Goal: Transaction & Acquisition: Purchase product/service

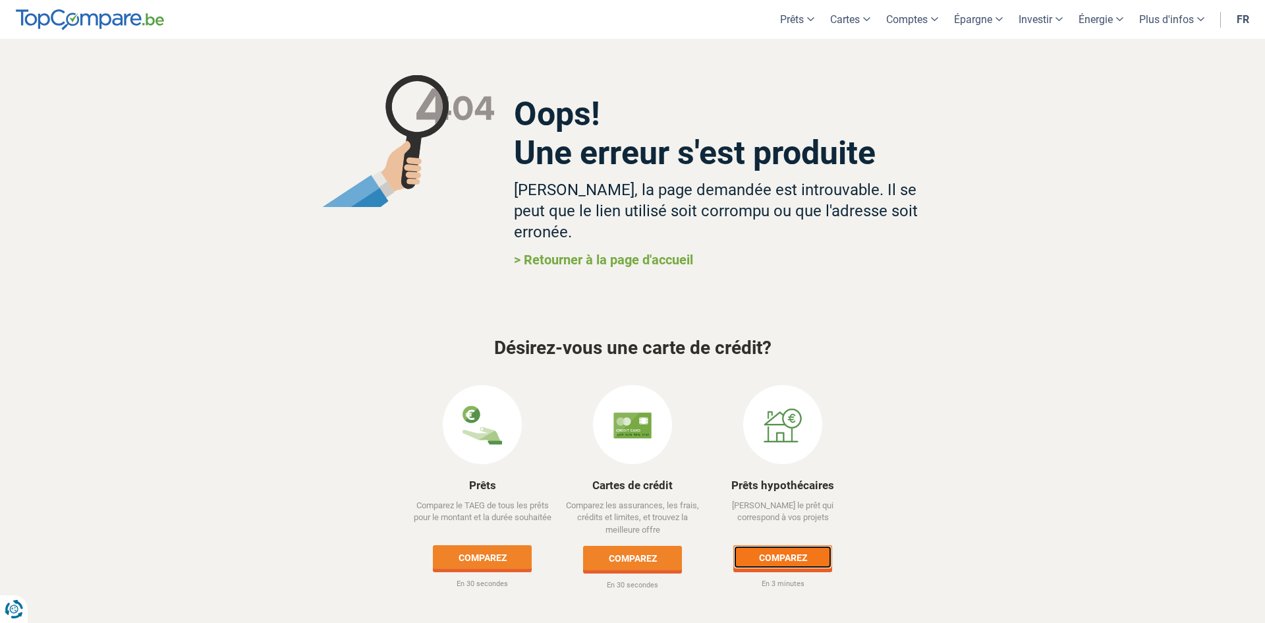
click at [796, 545] on link "Comparez" at bounding box center [782, 557] width 99 height 24
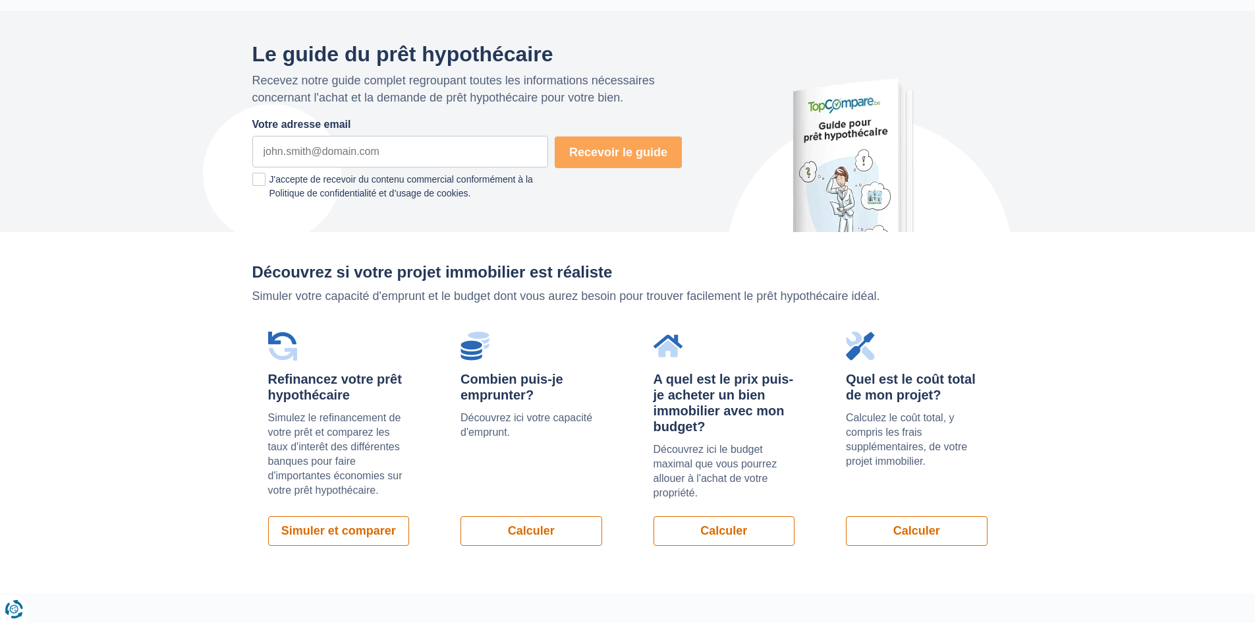
scroll to position [923, 0]
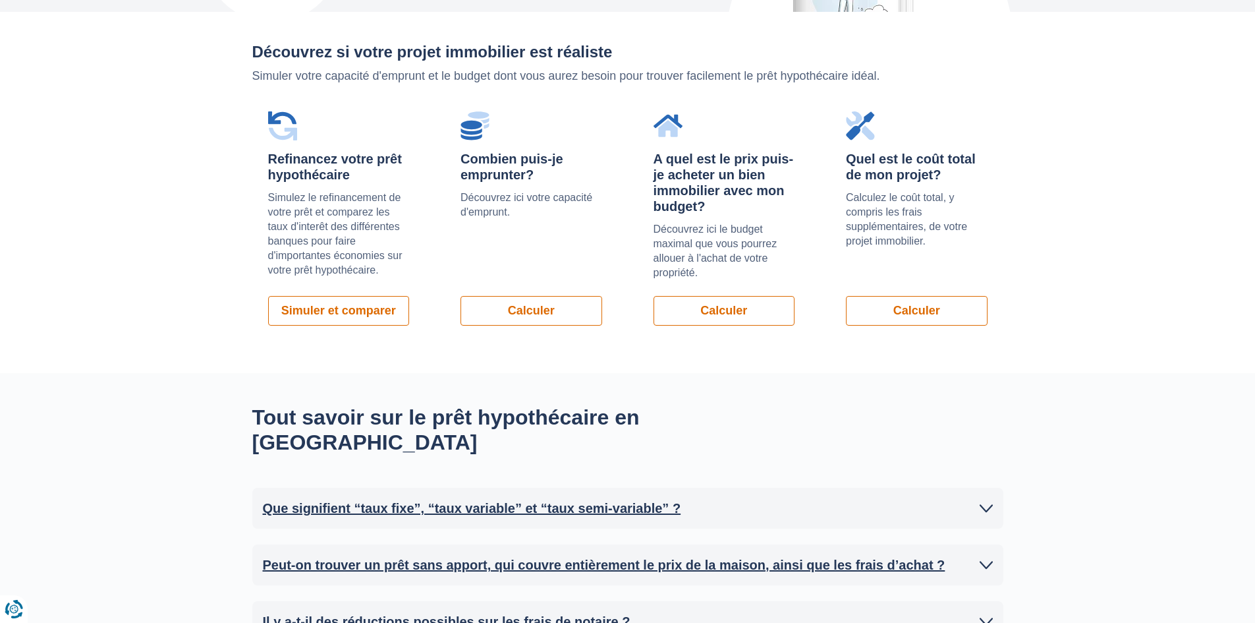
click at [564, 328] on div "Combien puis-je emprunter? Découvrez ici votre capacité d'emprunt. Calculer" at bounding box center [531, 219] width 173 height 246
click at [565, 315] on link "Calculer" at bounding box center [532, 311] width 142 height 30
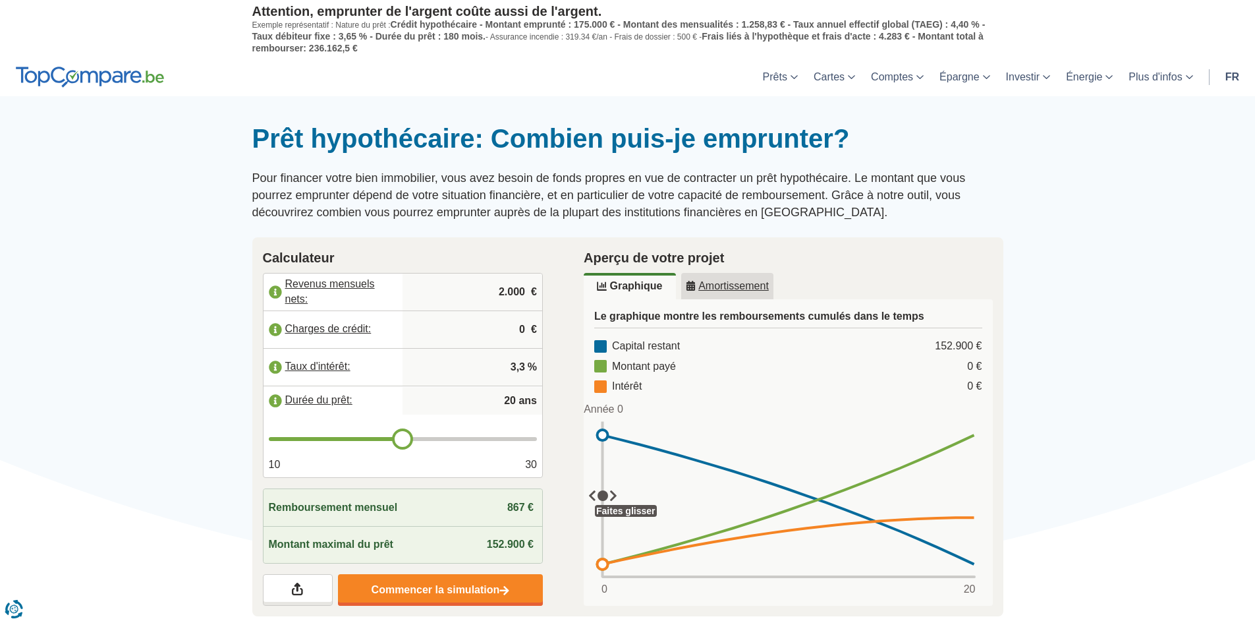
click at [325, 283] on label "Revenus mensuels nets:" at bounding box center [334, 291] width 140 height 29
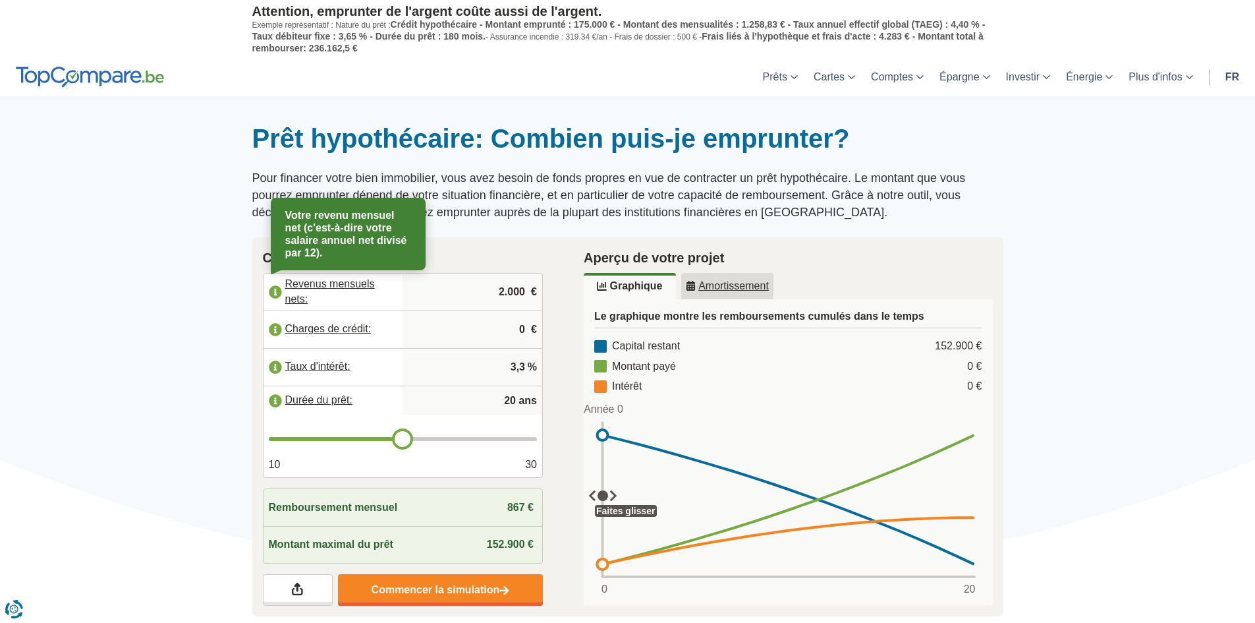
drag, startPoint x: 331, startPoint y: 282, endPoint x: 345, endPoint y: 282, distance: 13.2
click at [333, 282] on label "Revenus mensuels nets:" at bounding box center [334, 291] width 140 height 29
click at [350, 283] on label "Revenus mensuels nets:" at bounding box center [334, 291] width 140 height 29
click at [503, 291] on input "2.000" at bounding box center [472, 292] width 129 height 36
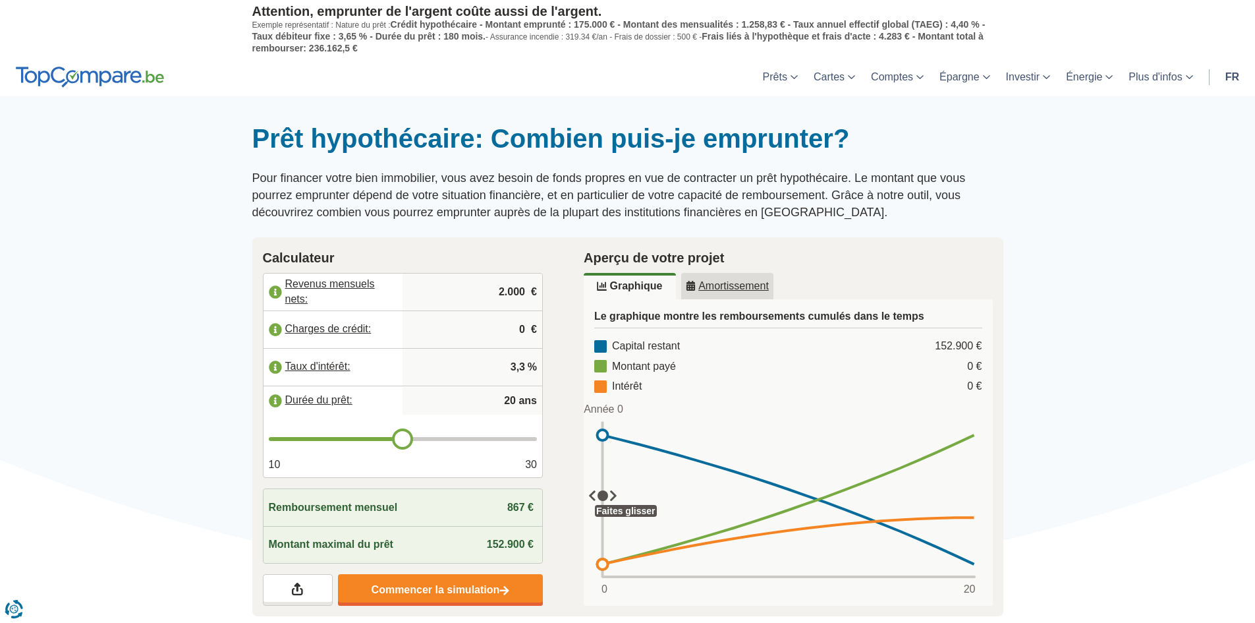
drag, startPoint x: 486, startPoint y: 287, endPoint x: 547, endPoint y: 295, distance: 61.8
click at [547, 295] on div "Calculateur Revenus mensuels nets: 2.000 € Charges de crédit: 0 € Taux d'intérê…" at bounding box center [404, 427] width 322 height 380
type input "3.700"
click at [514, 398] on input "20" at bounding box center [472, 400] width 129 height 26
type input "2"
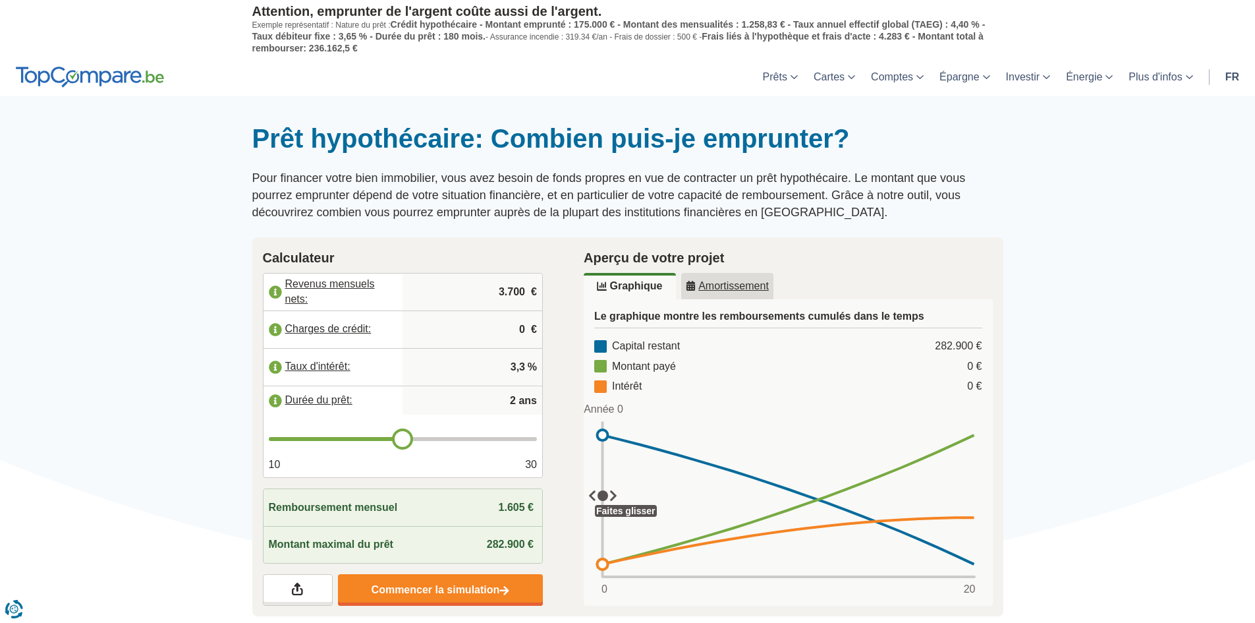
type input "20"
type input "5"
type input "20"
type input "3"
type input "20"
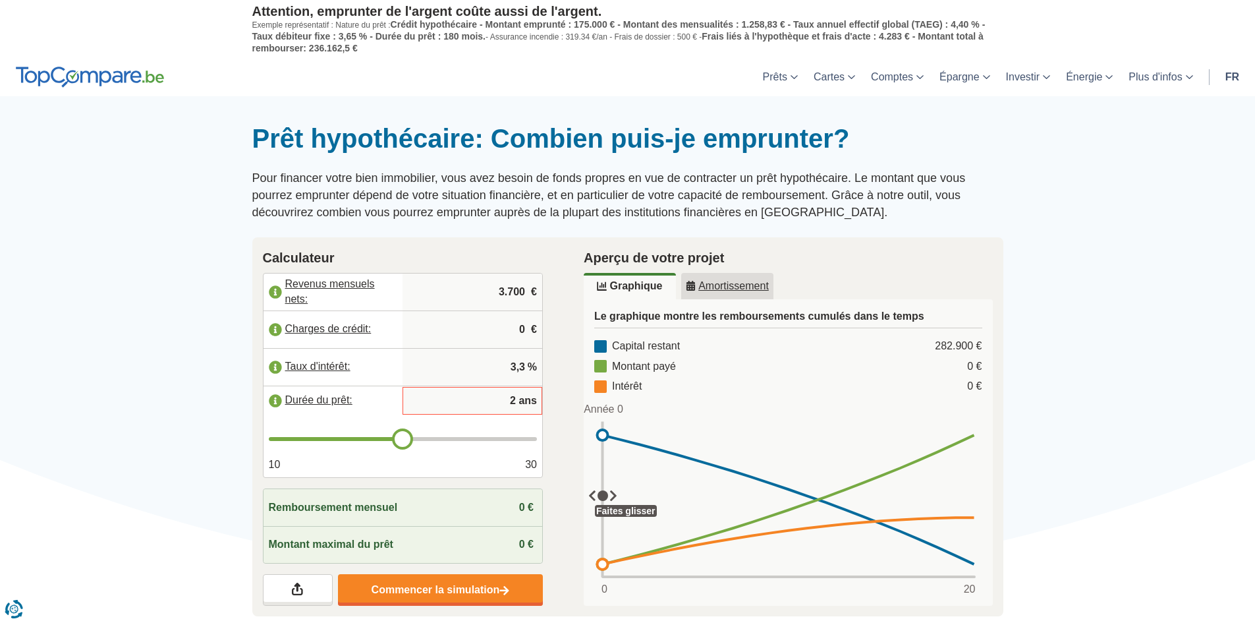
type input "25"
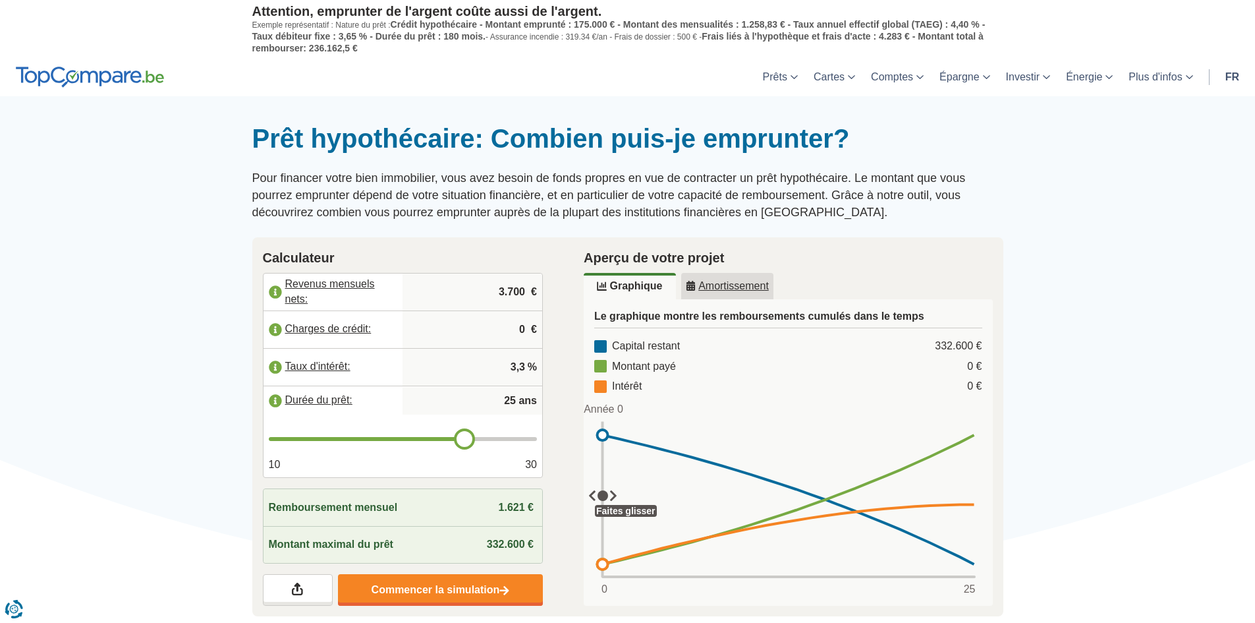
click at [209, 123] on div at bounding box center [627, 123] width 1255 height 0
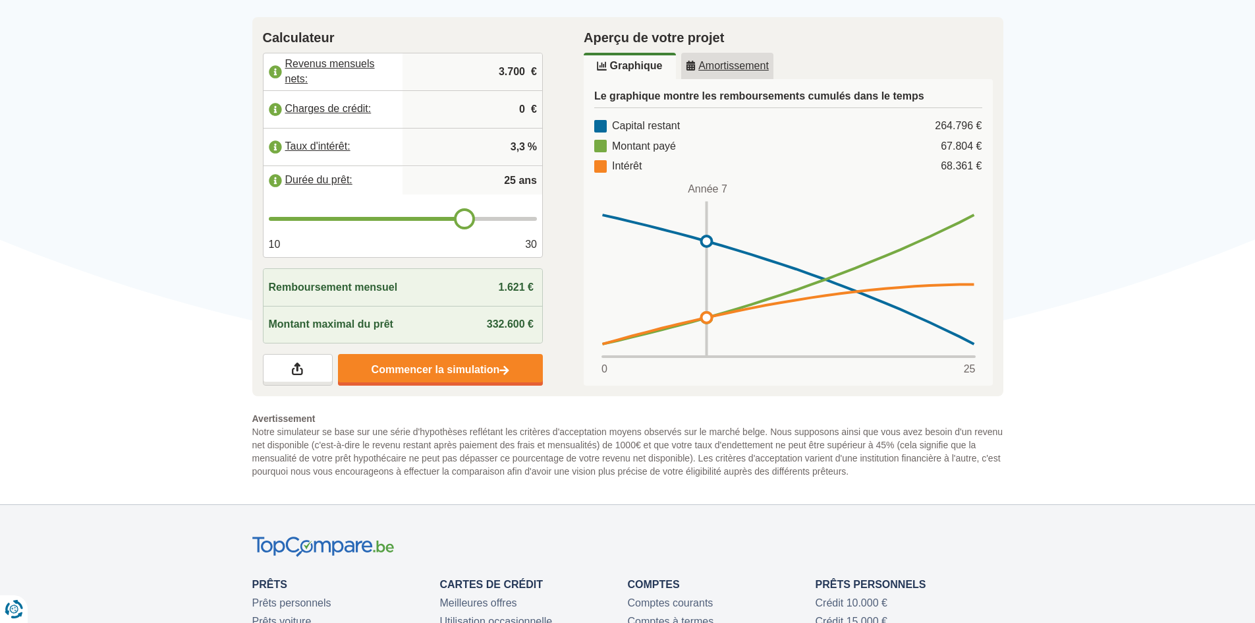
scroll to position [132, 0]
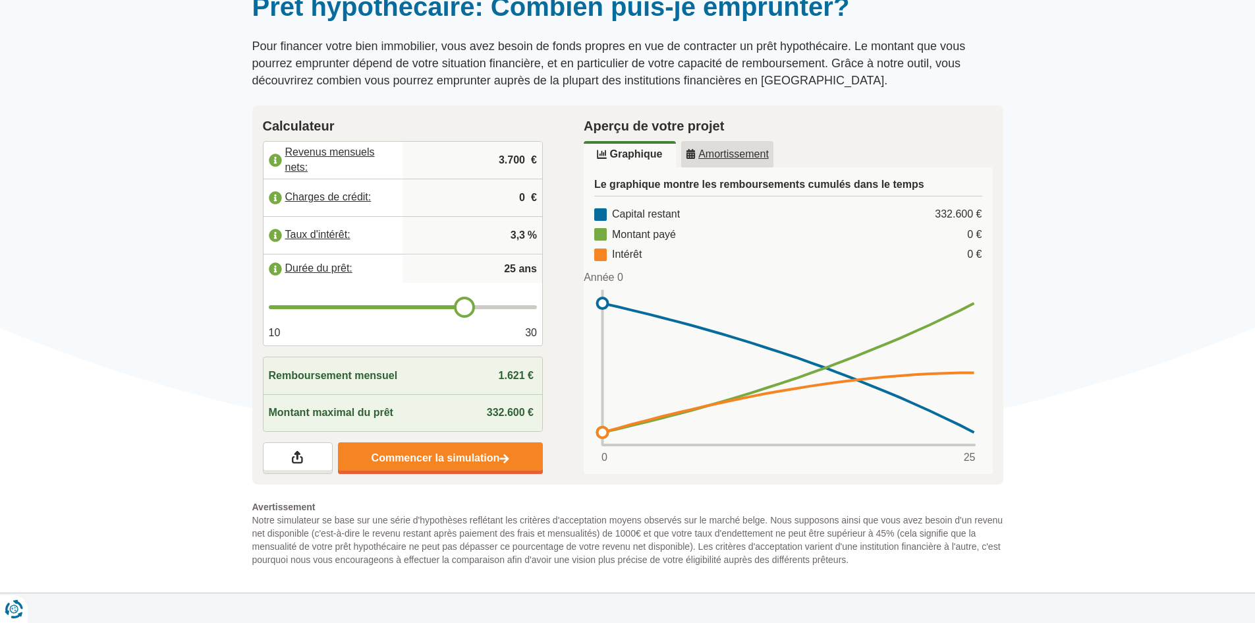
type input "24"
type input "23"
drag, startPoint x: 462, startPoint y: 308, endPoint x: 436, endPoint y: 310, distance: 26.4
type input "23"
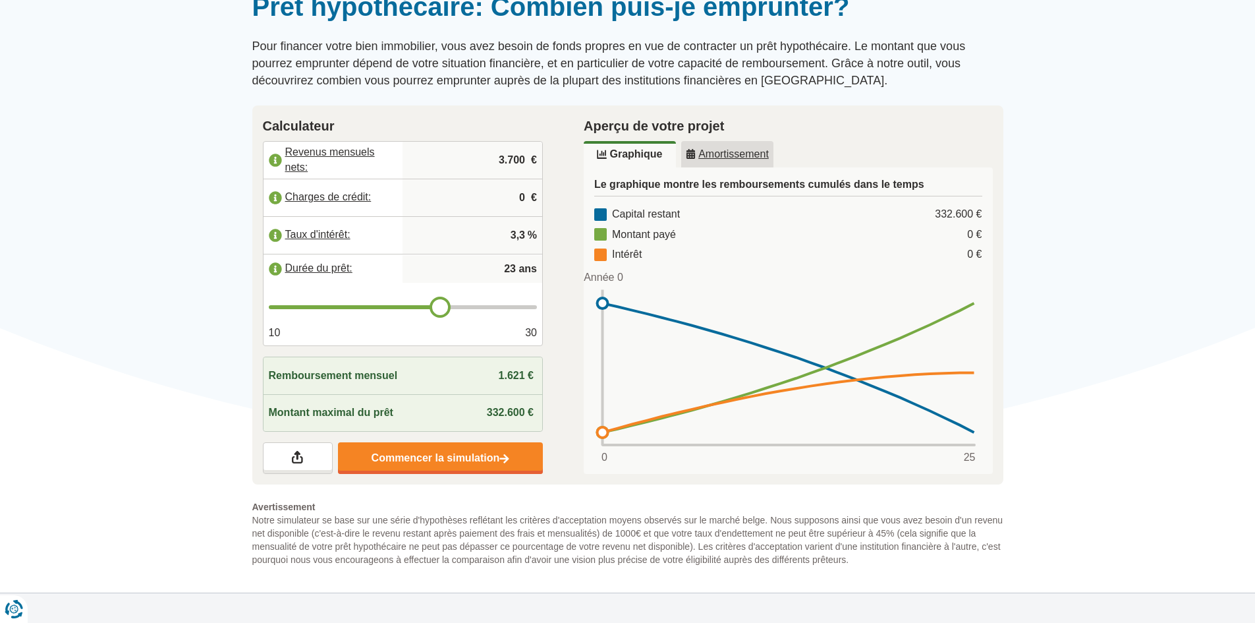
click at [436, 309] on input "range" at bounding box center [403, 307] width 269 height 4
type input "22"
type input "21"
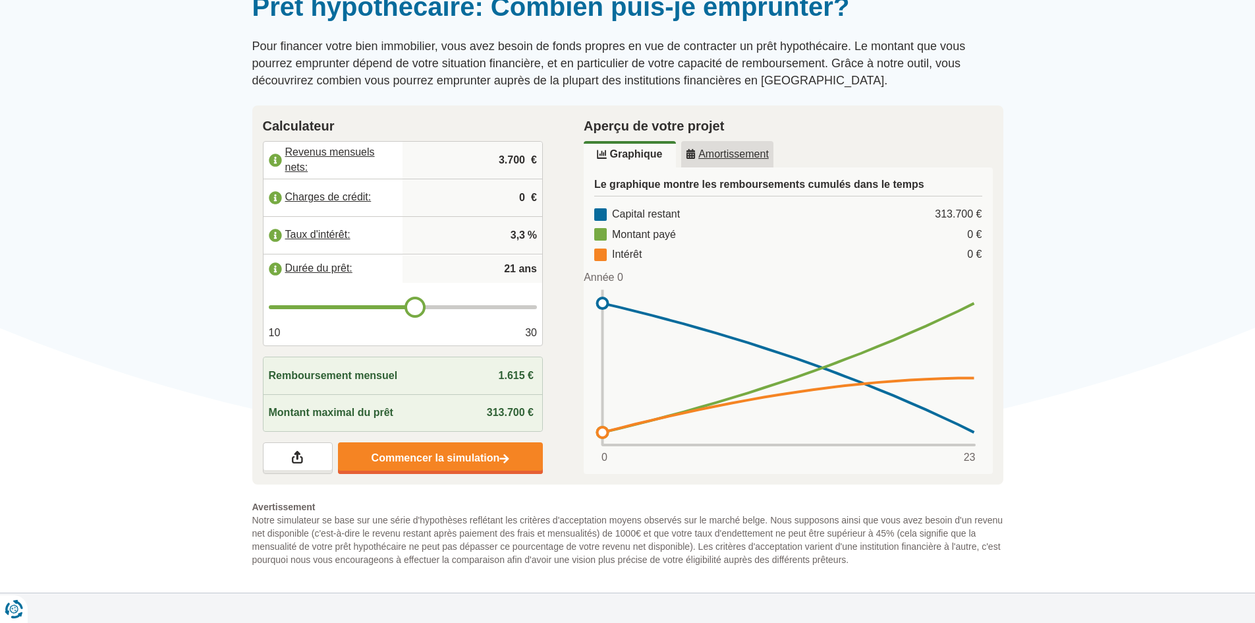
type input "20"
drag, startPoint x: 436, startPoint y: 310, endPoint x: 406, endPoint y: 312, distance: 29.8
type input "20"
click at [406, 309] on input "range" at bounding box center [403, 307] width 269 height 4
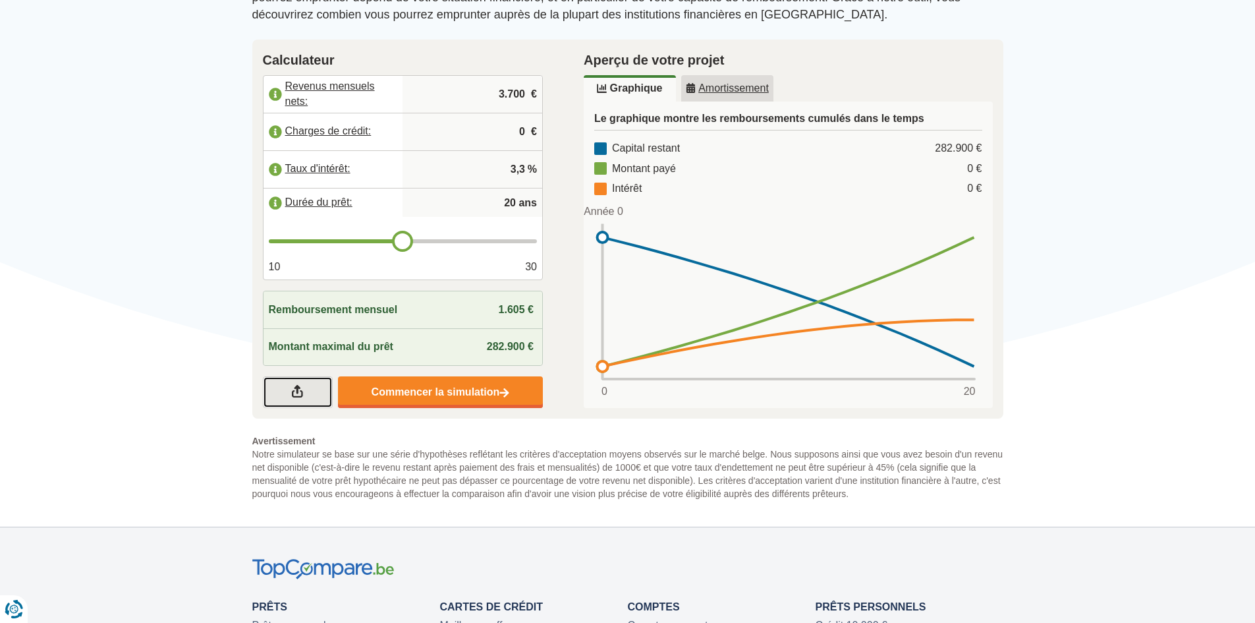
click at [306, 382] on link at bounding box center [298, 392] width 70 height 32
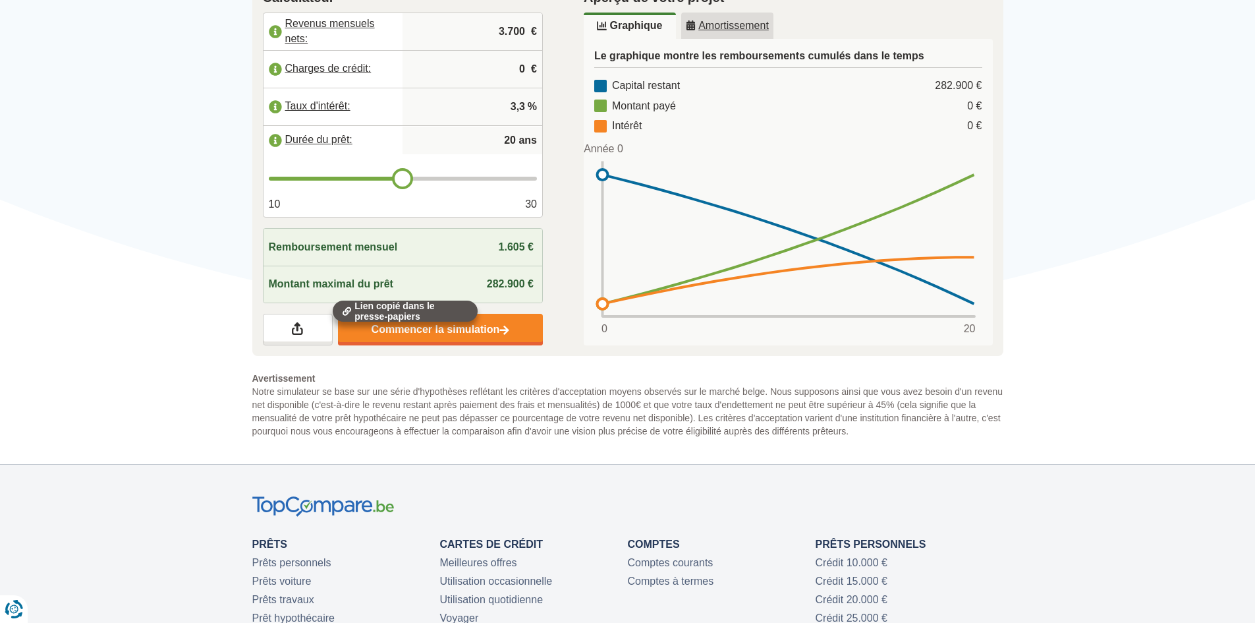
scroll to position [0, 0]
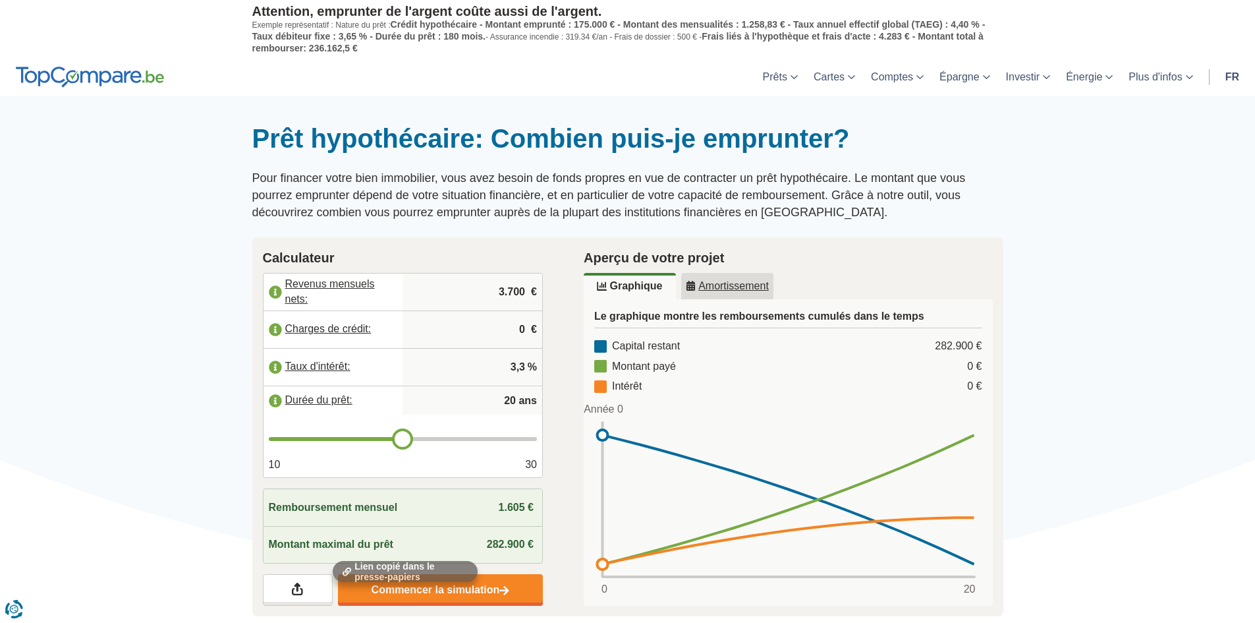
click at [696, 281] on u "Amortissement" at bounding box center [727, 286] width 83 height 11
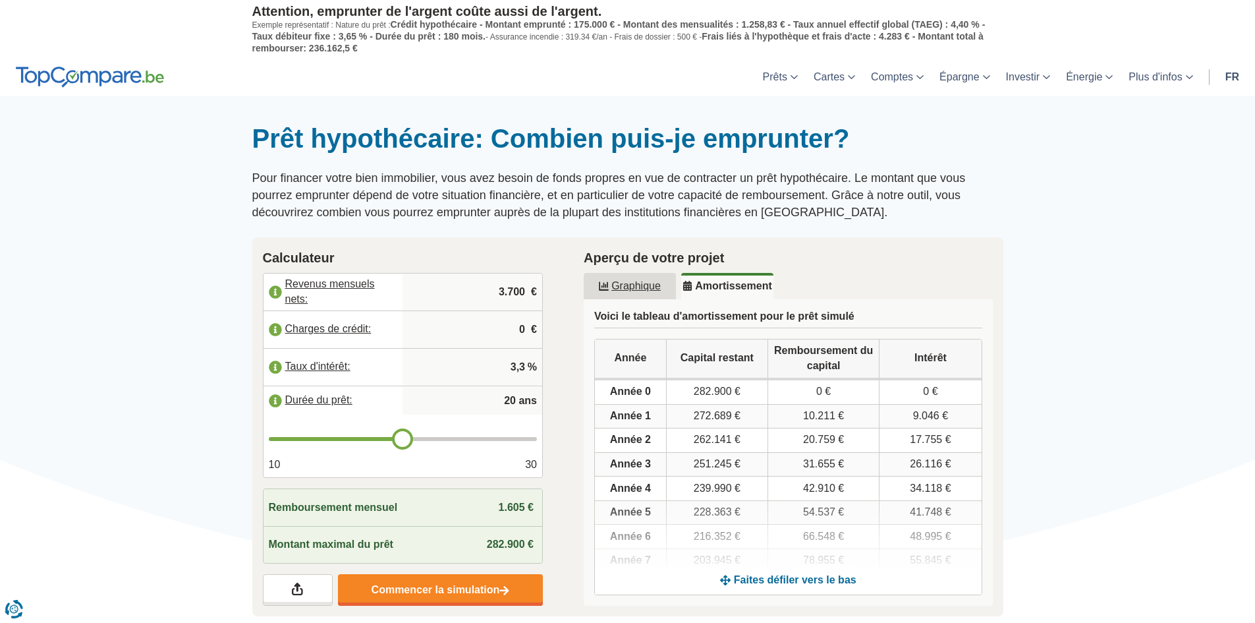
click at [512, 327] on input "0" at bounding box center [472, 330] width 129 height 36
drag, startPoint x: 524, startPoint y: 329, endPoint x: 511, endPoint y: 331, distance: 12.8
click at [511, 331] on input "0" at bounding box center [472, 330] width 129 height 36
type input "550"
type input "21"
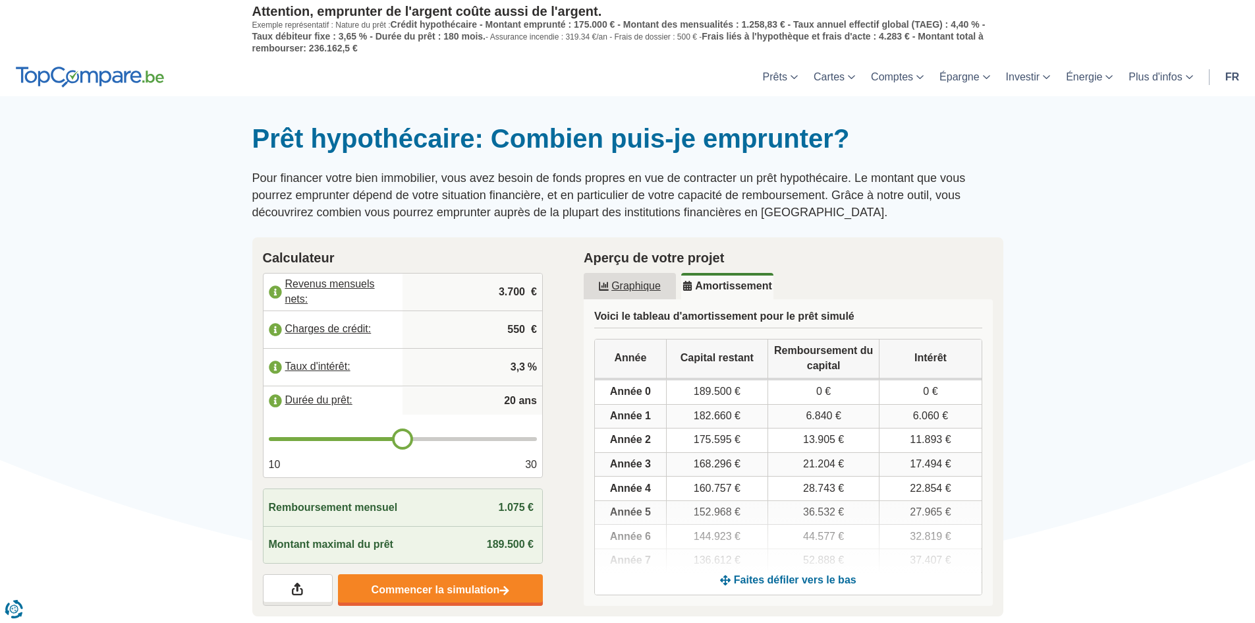
type input "21"
type input "22"
type input "23"
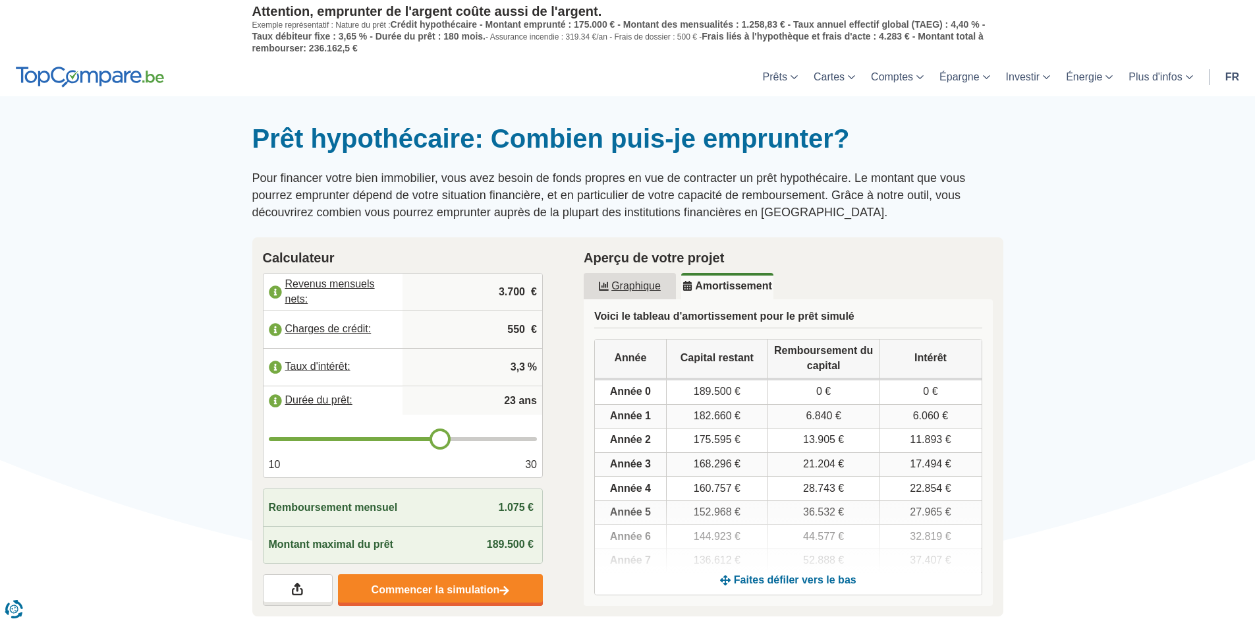
type input "24"
type input "25"
drag, startPoint x: 403, startPoint y: 438, endPoint x: 462, endPoint y: 438, distance: 58.6
type input "25"
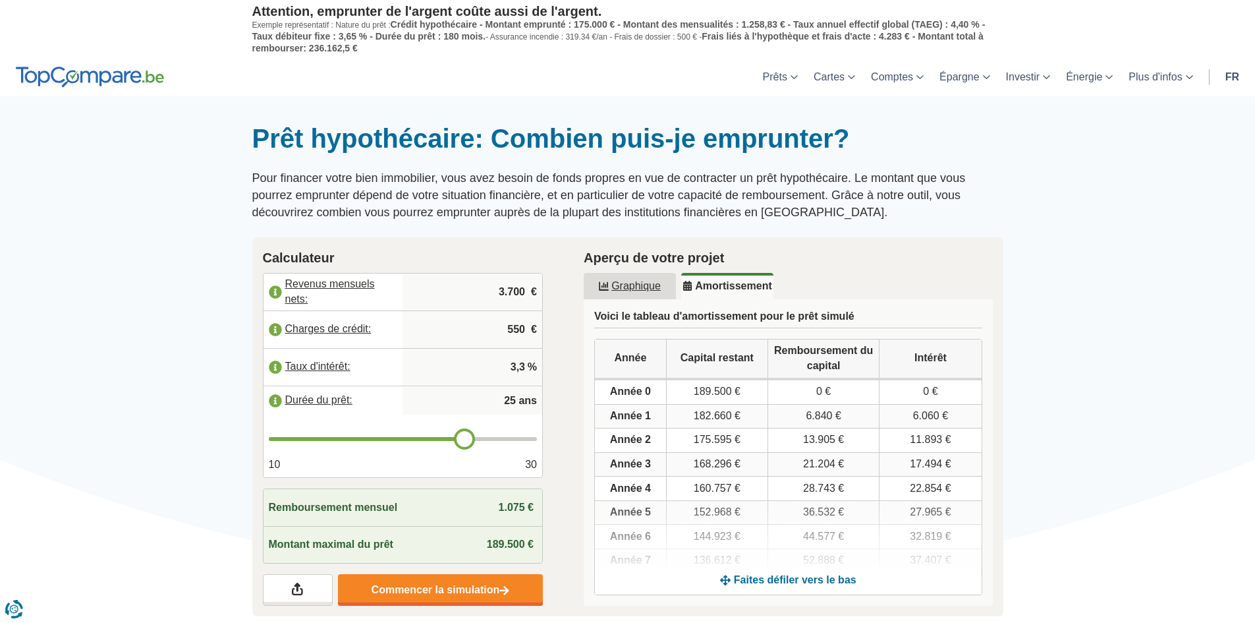
click at [462, 438] on input "range" at bounding box center [403, 439] width 269 height 4
click at [559, 368] on div "Calculateur Revenus mensuels nets: 3.700 € Charges de crédit: 550 € Taux d'inté…" at bounding box center [404, 427] width 322 height 380
click at [477, 584] on link "Commencer la simulation" at bounding box center [440, 590] width 205 height 32
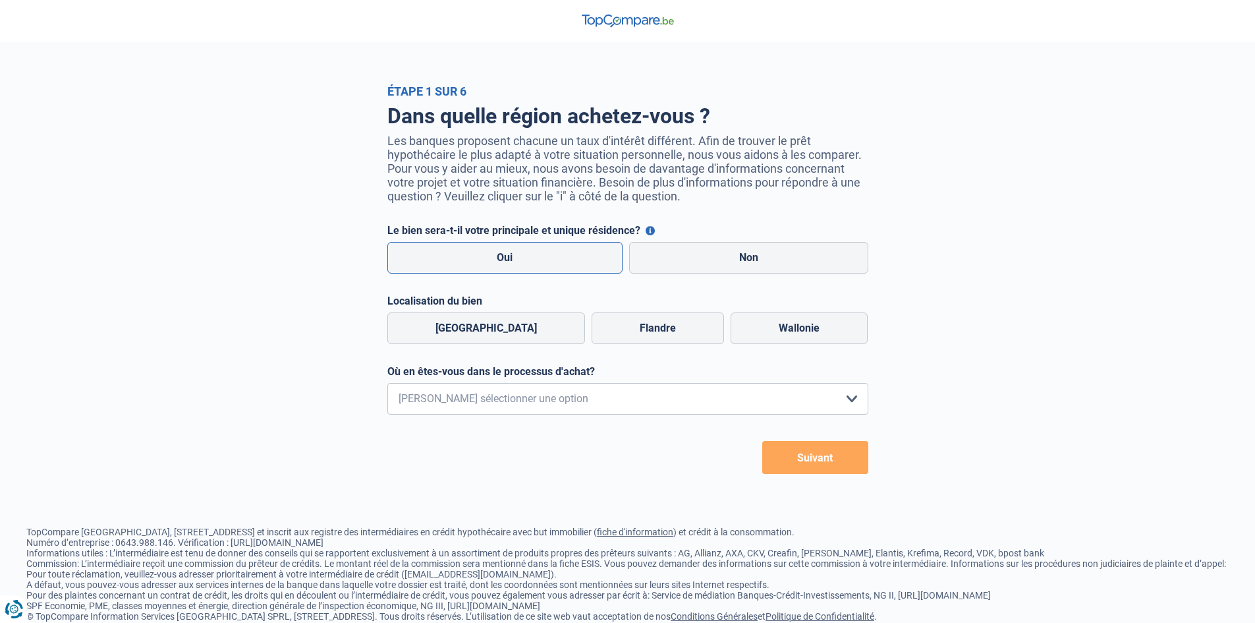
click at [594, 266] on label "Oui" at bounding box center [505, 258] width 236 height 32
click at [594, 266] on input "Oui" at bounding box center [505, 258] width 236 height 32
radio input "true"
click at [755, 338] on label "Wallonie" at bounding box center [799, 328] width 137 height 32
click at [755, 338] on input "Wallonie" at bounding box center [799, 328] width 137 height 32
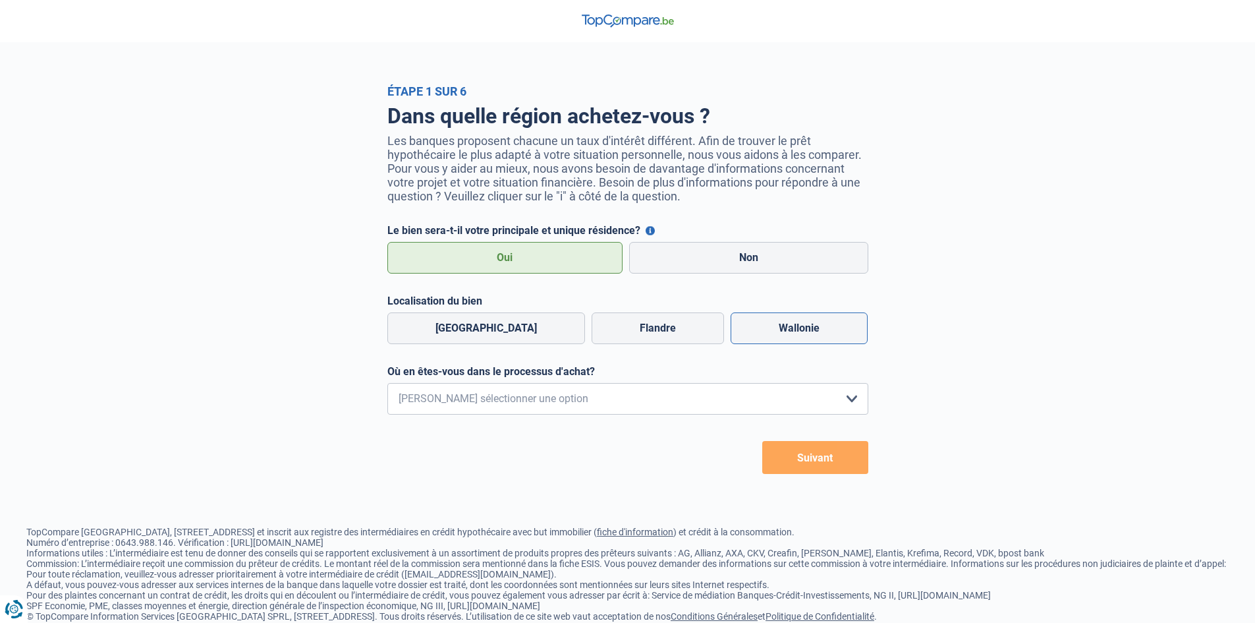
radio input "true"
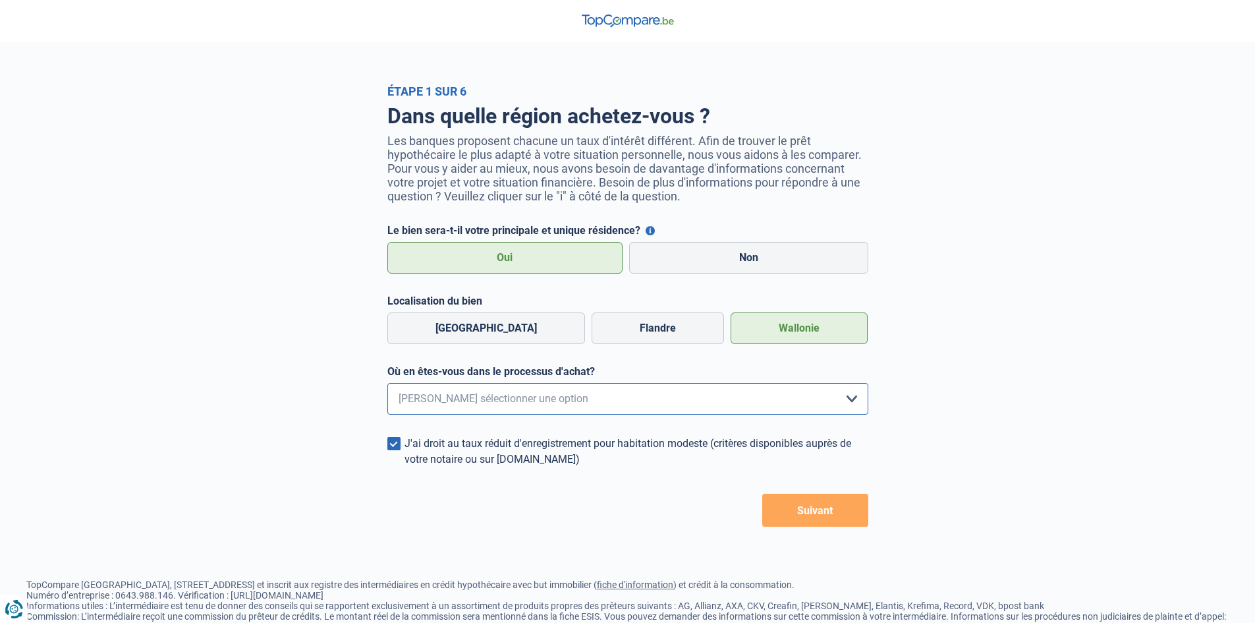
click at [675, 402] on select "Je me renseigne juste car je n'ai pas de projet d'achat concret actuellement Je…" at bounding box center [627, 399] width 481 height 32
select select "1c"
click at [387, 387] on select "Je me renseigne juste car je n'ai pas de projet d'achat concret actuellement Je…" at bounding box center [627, 399] width 481 height 32
